Goal: Transaction & Acquisition: Purchase product/service

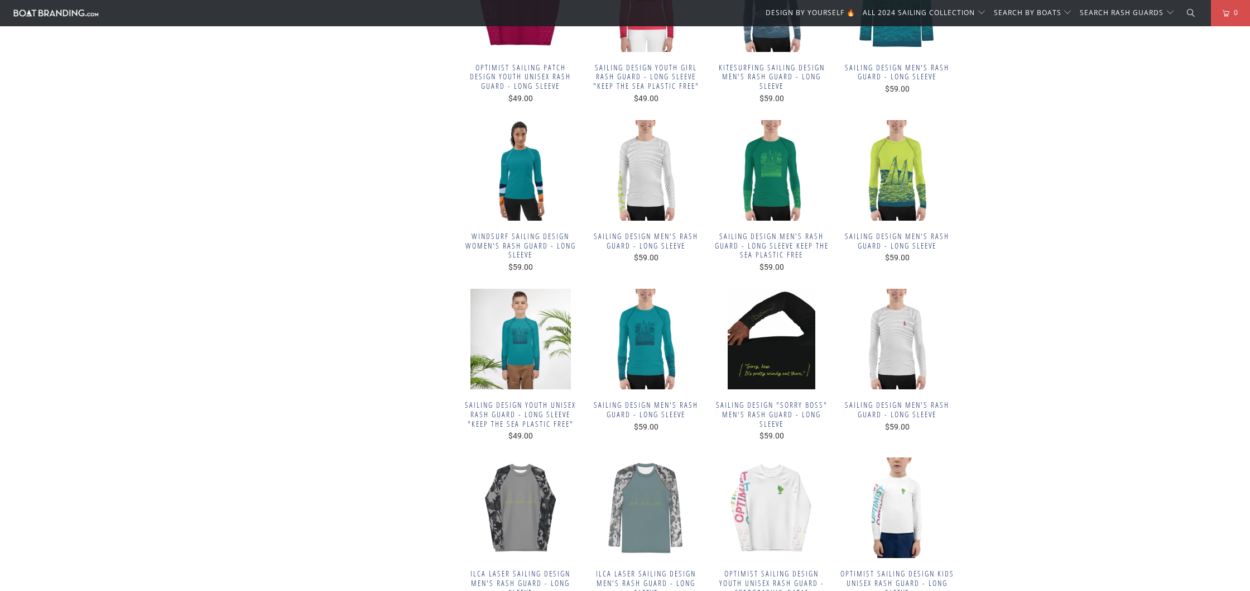
scroll to position [383, 0]
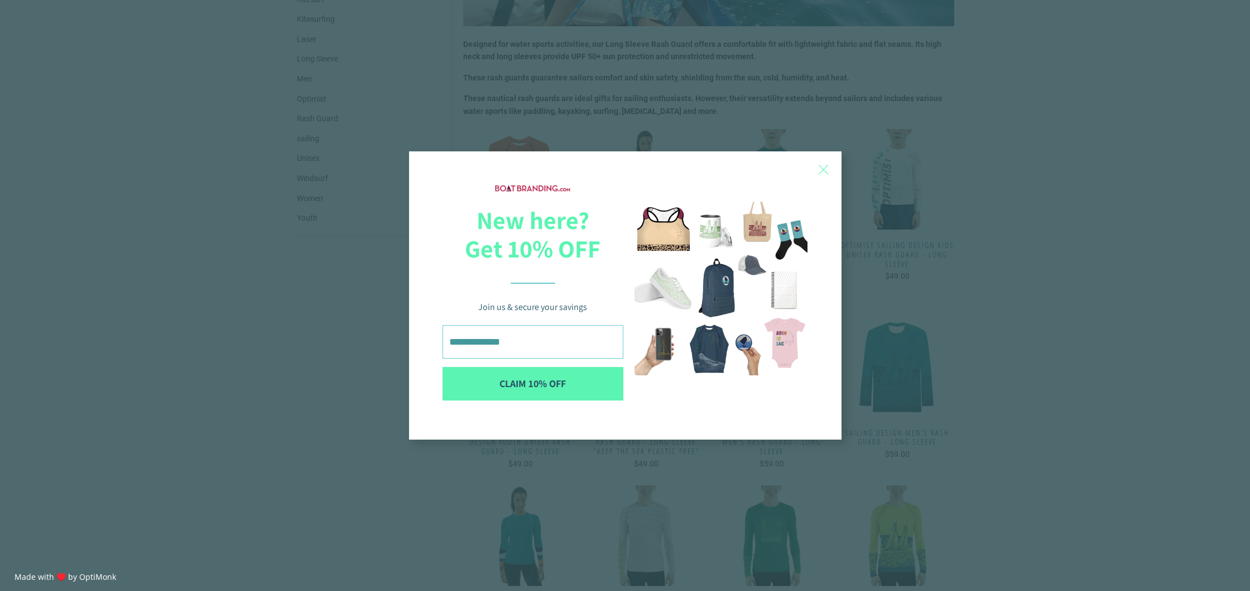
click at [931, 158] on div "X New here? Get 10% OFF Join us & secure your savings CLAIM 10% OFF X 10% OFF u…" at bounding box center [625, 295] width 1250 height 591
click at [822, 165] on span "X" at bounding box center [824, 169] width 12 height 17
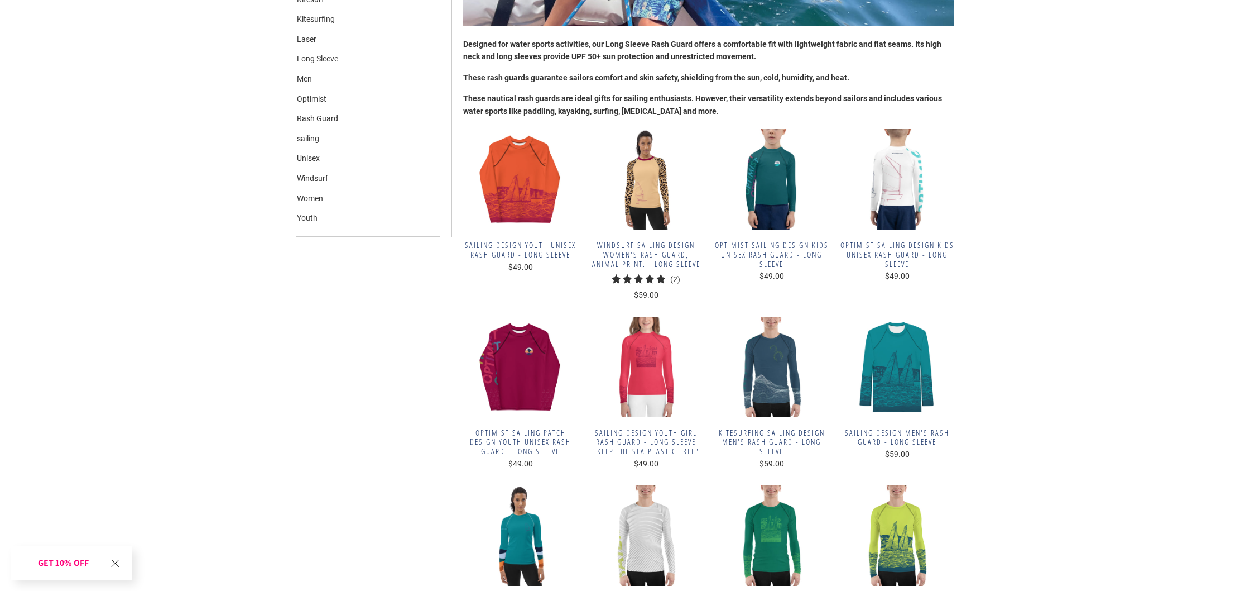
click at [915, 178] on img at bounding box center [897, 179] width 114 height 100
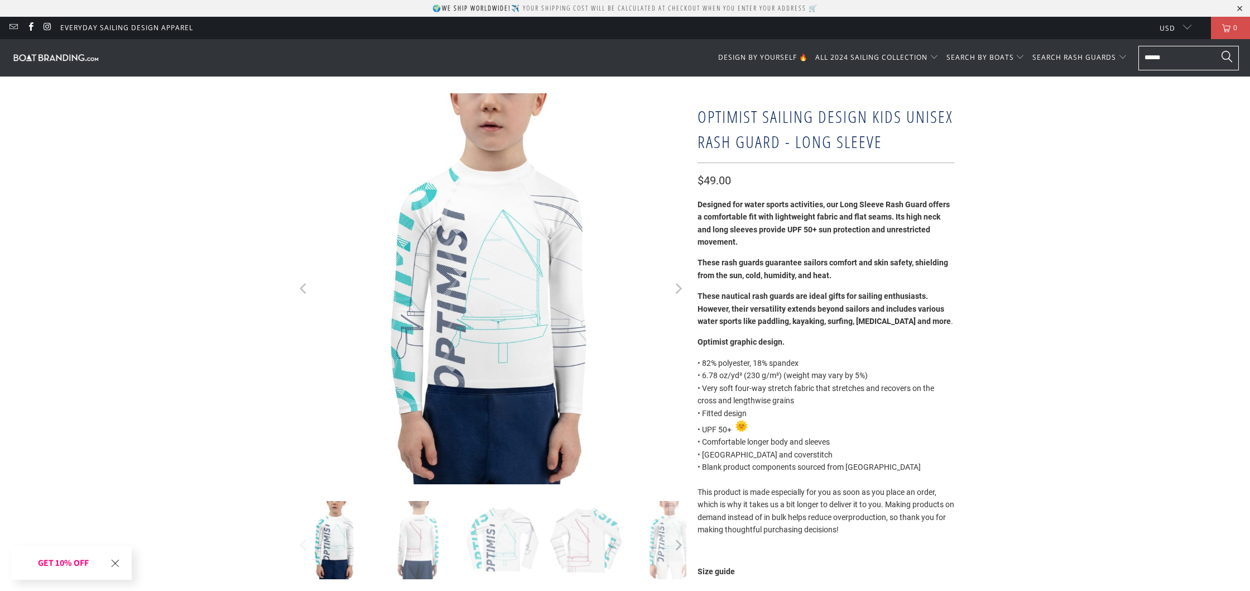
scroll to position [38, 0]
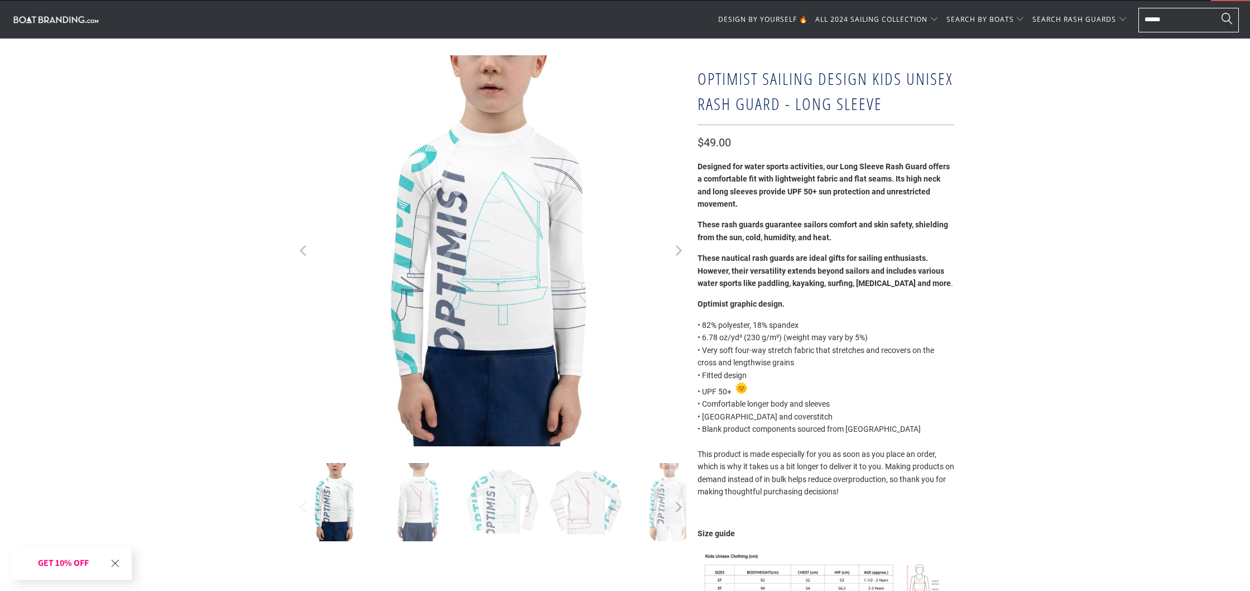
click at [413, 516] on img at bounding box center [419, 502] width 78 height 78
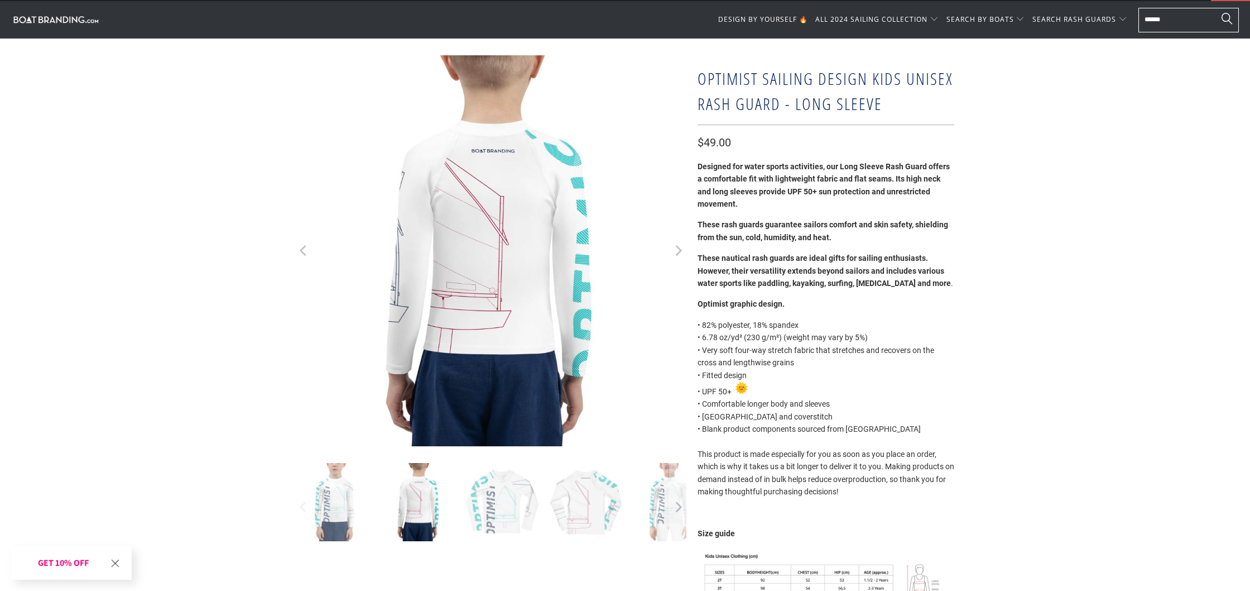
click at [497, 520] on img at bounding box center [502, 502] width 78 height 78
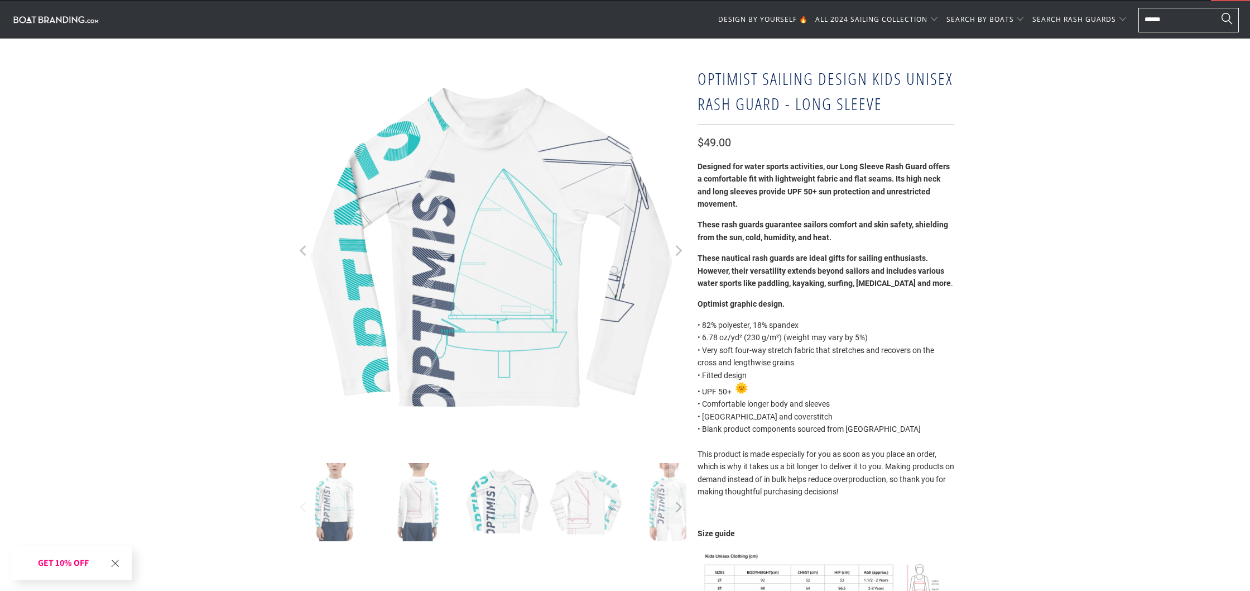
click at [592, 521] on img at bounding box center [586, 502] width 78 height 78
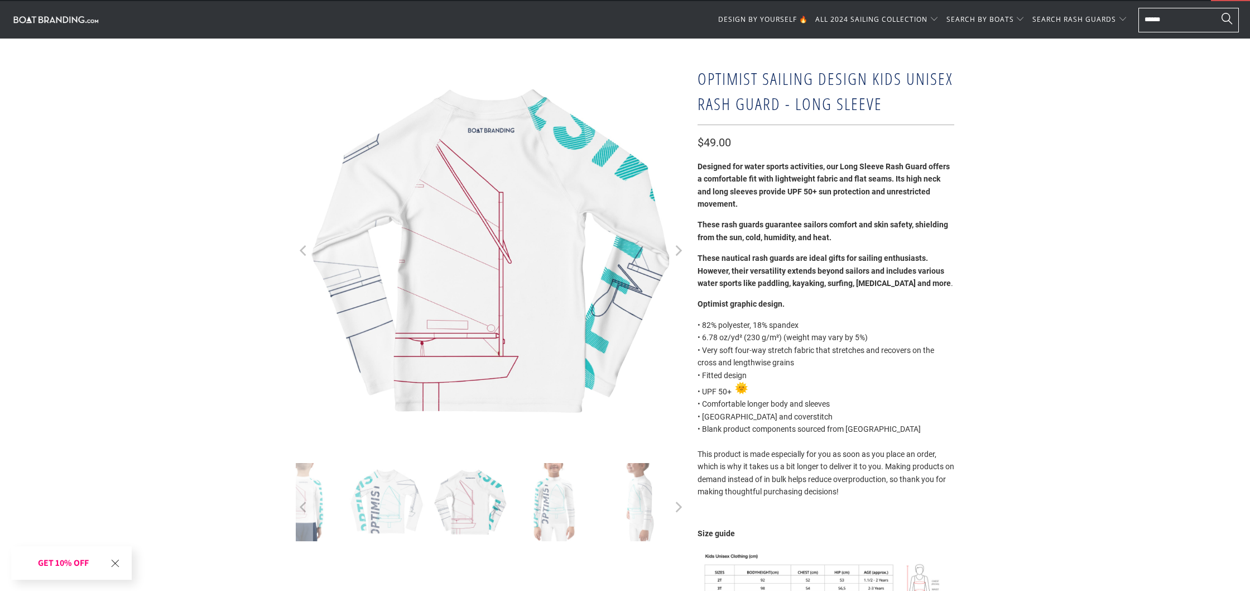
click at [663, 519] on div at bounding box center [491, 507] width 391 height 88
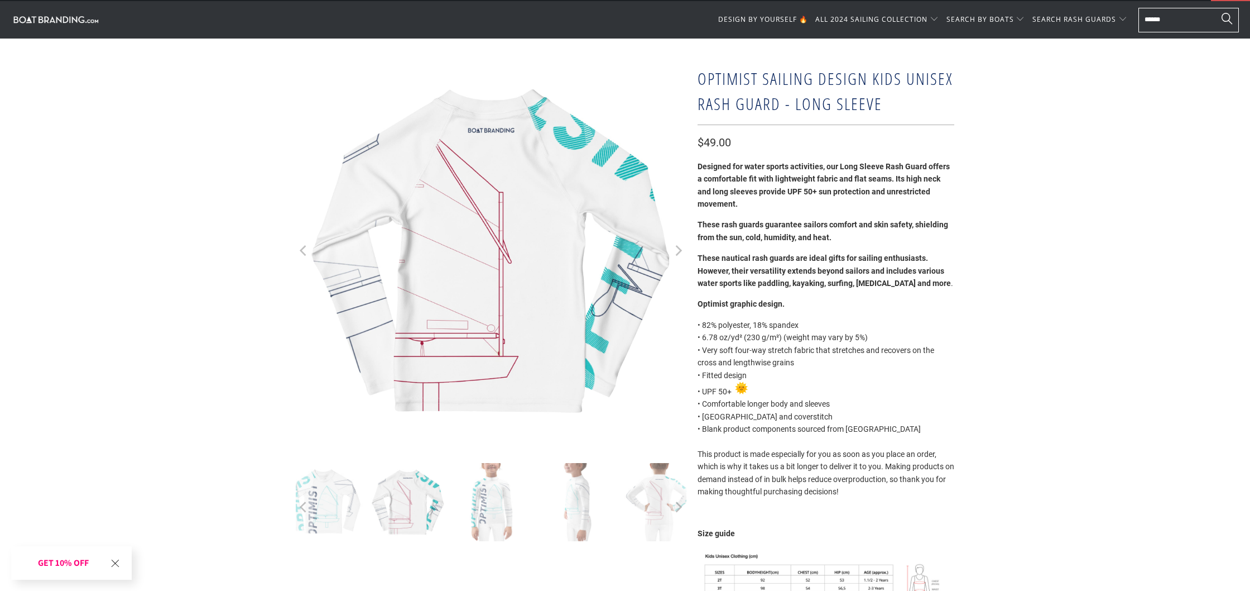
click at [574, 512] on img at bounding box center [575, 502] width 78 height 78
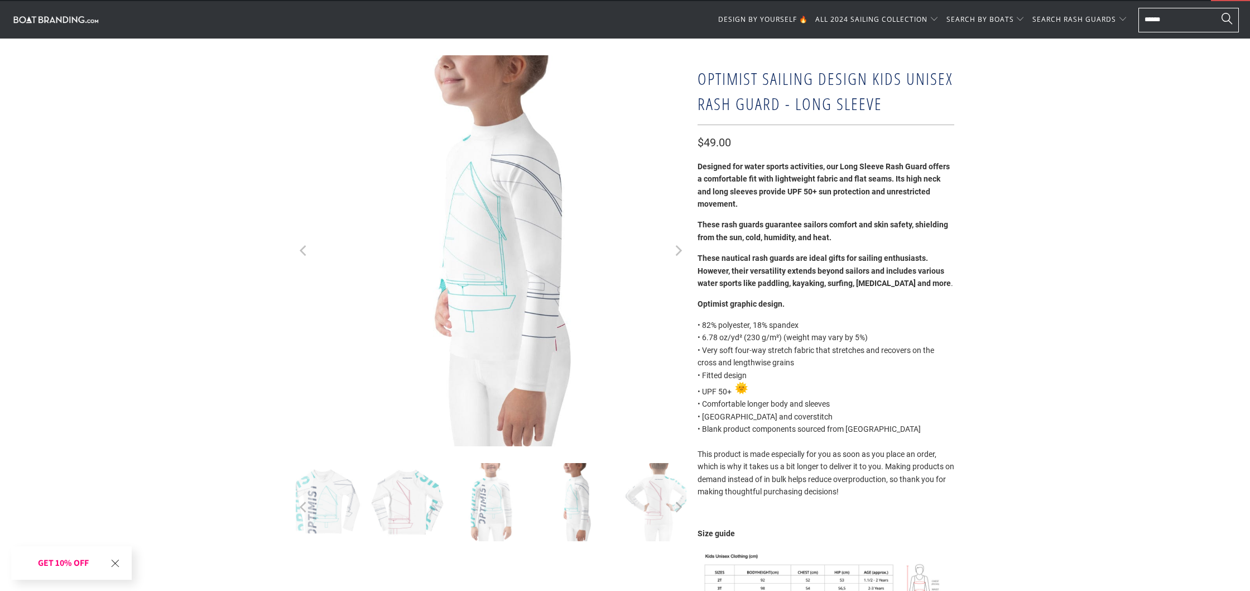
click at [624, 509] on img at bounding box center [659, 502] width 78 height 78
